Goal: Transaction & Acquisition: Purchase product/service

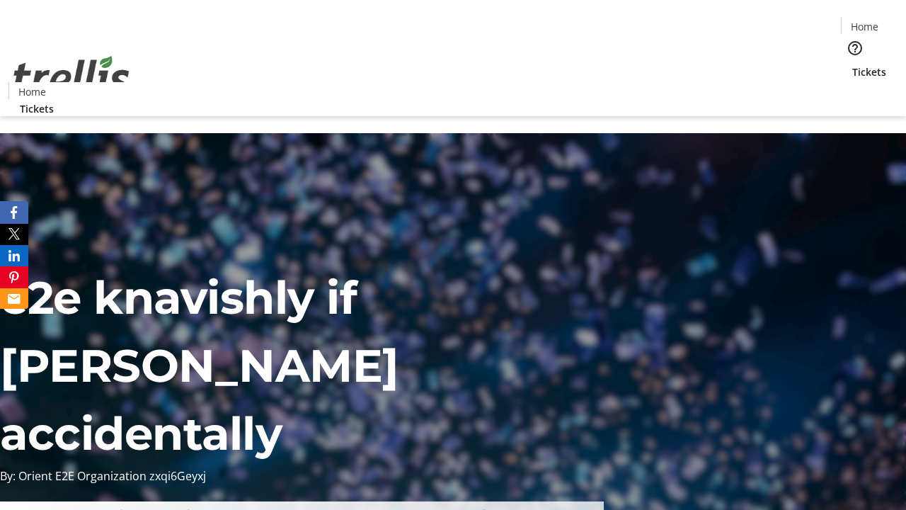
click at [852, 64] on span "Tickets" at bounding box center [869, 71] width 34 height 15
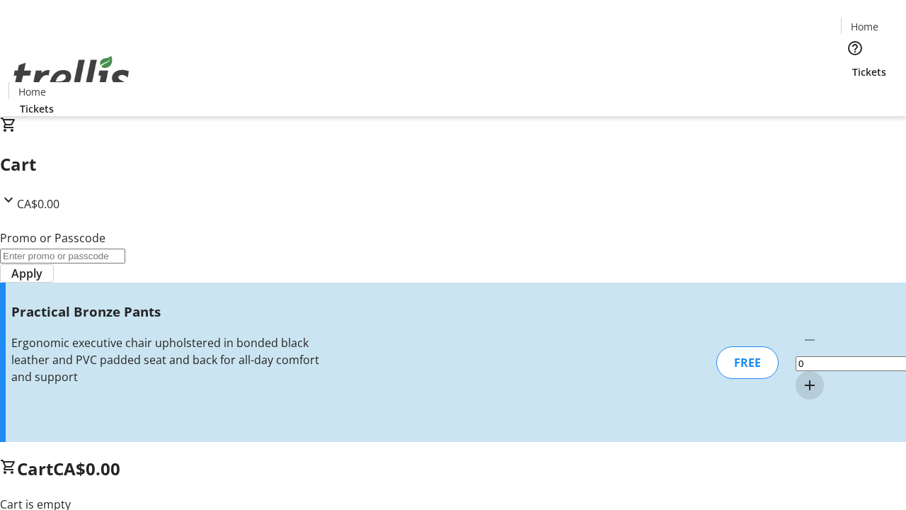
click at [801, 377] on mat-icon "Increment by one" at bounding box center [809, 385] width 17 height 17
type input "1"
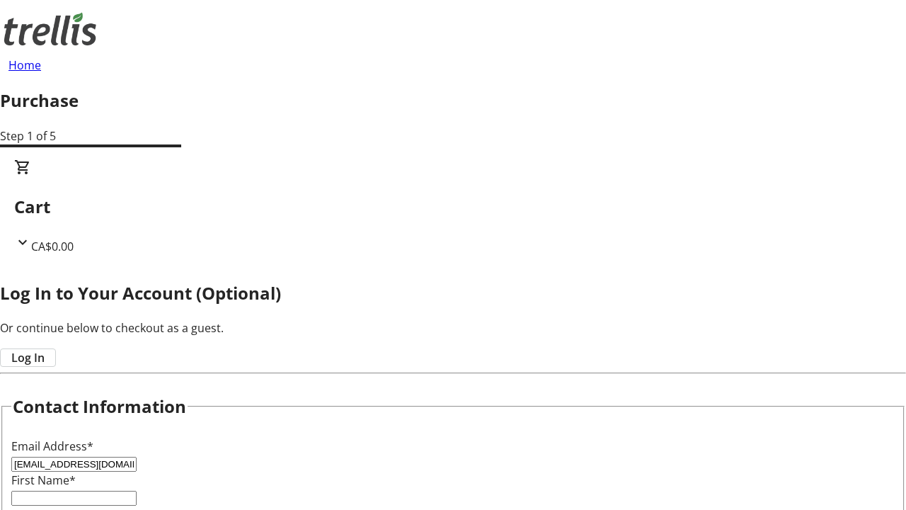
type input "[EMAIL_ADDRESS][DOMAIN_NAME]"
type input "Darwin"
type input "[PERSON_NAME]"
